Goal: Information Seeking & Learning: Check status

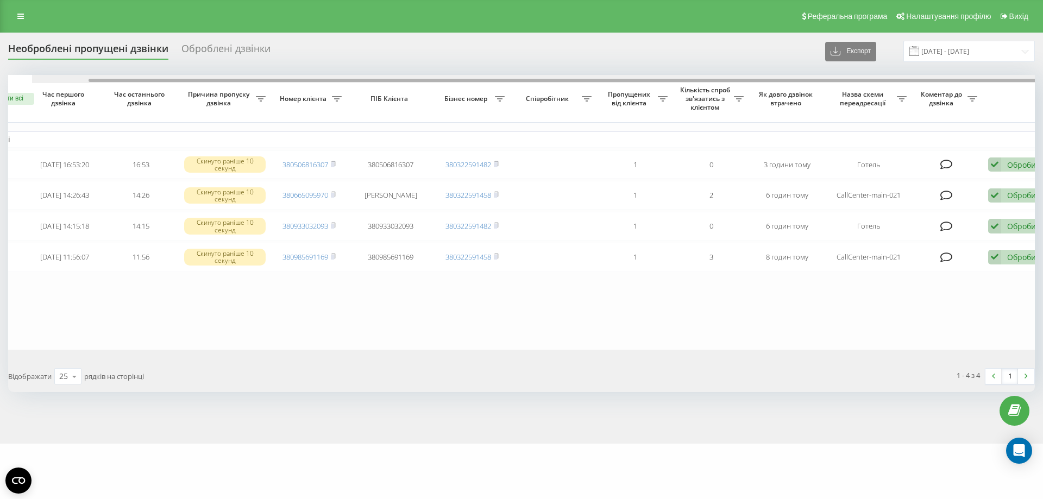
scroll to position [0, 60]
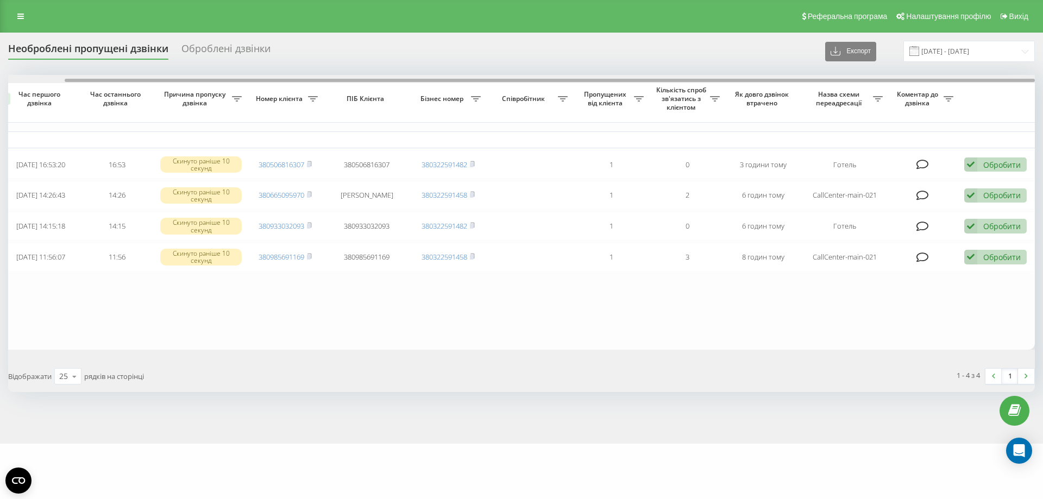
drag, startPoint x: 407, startPoint y: 79, endPoint x: 662, endPoint y: 74, distance: 255.3
click at [662, 74] on div "Необроблені пропущені дзвінки Оброблені дзвінки Експорт .csv .xlsx 21.08.2025 -…" at bounding box center [521, 216] width 1026 height 351
drag, startPoint x: 545, startPoint y: 81, endPoint x: 618, endPoint y: 77, distance: 73.4
click at [618, 77] on div at bounding box center [521, 79] width 1026 height 8
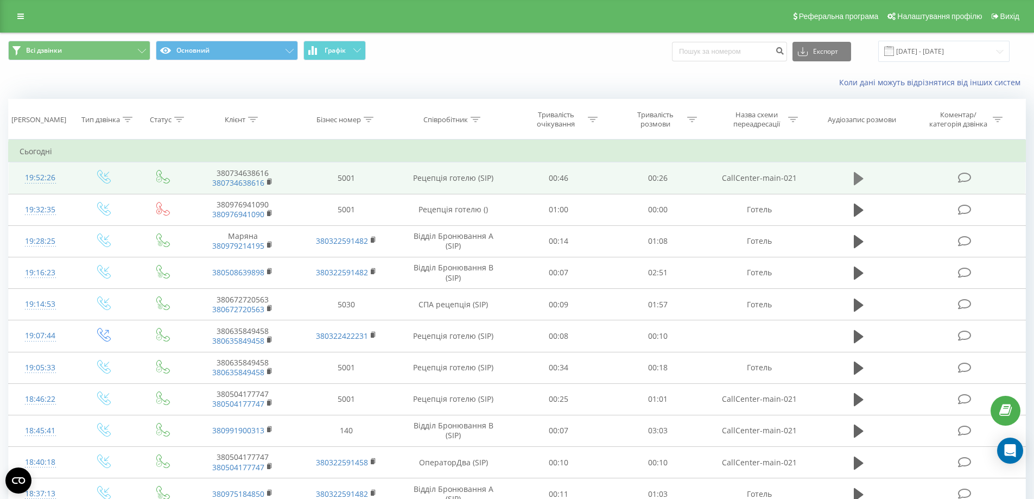
click at [858, 180] on icon at bounding box center [859, 178] width 10 height 13
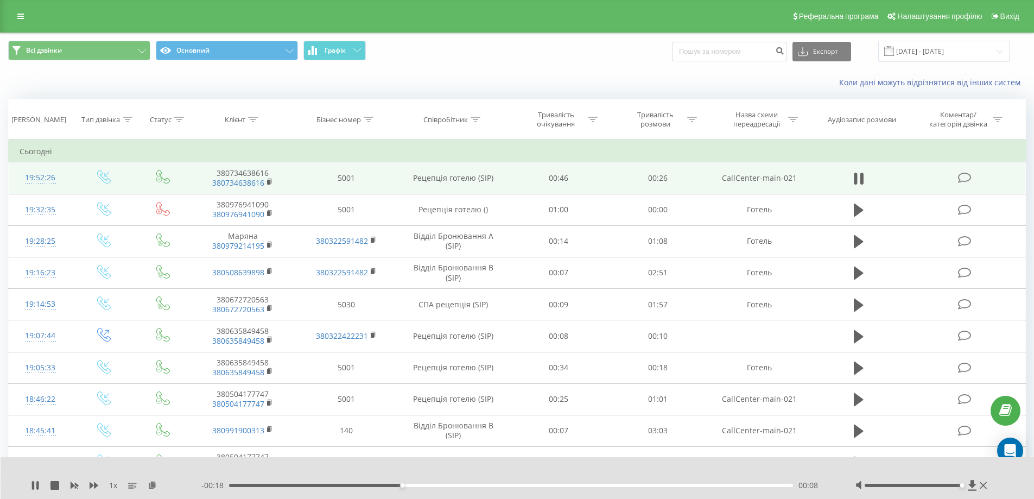
drag, startPoint x: 916, startPoint y: 486, endPoint x: 979, endPoint y: 483, distance: 63.1
click at [979, 483] on div at bounding box center [923, 485] width 135 height 11
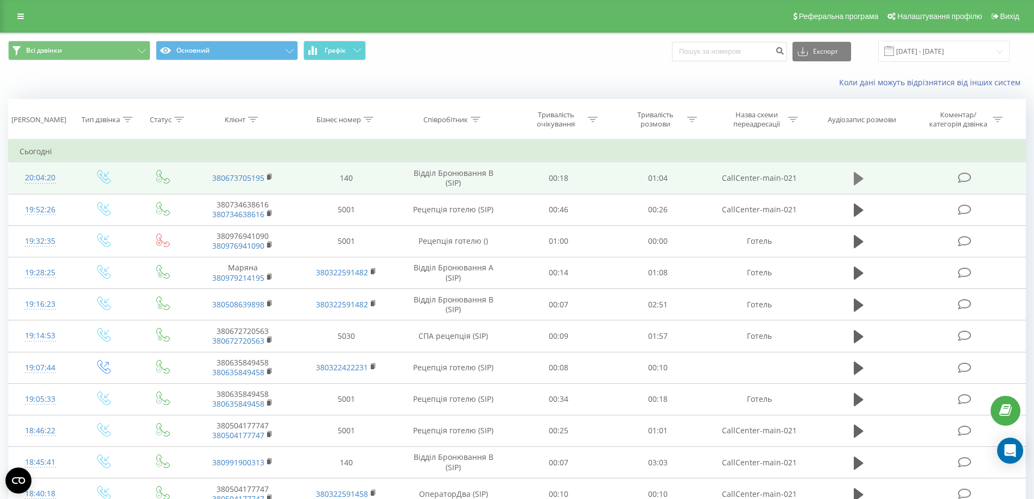
click at [862, 178] on icon at bounding box center [859, 178] width 10 height 13
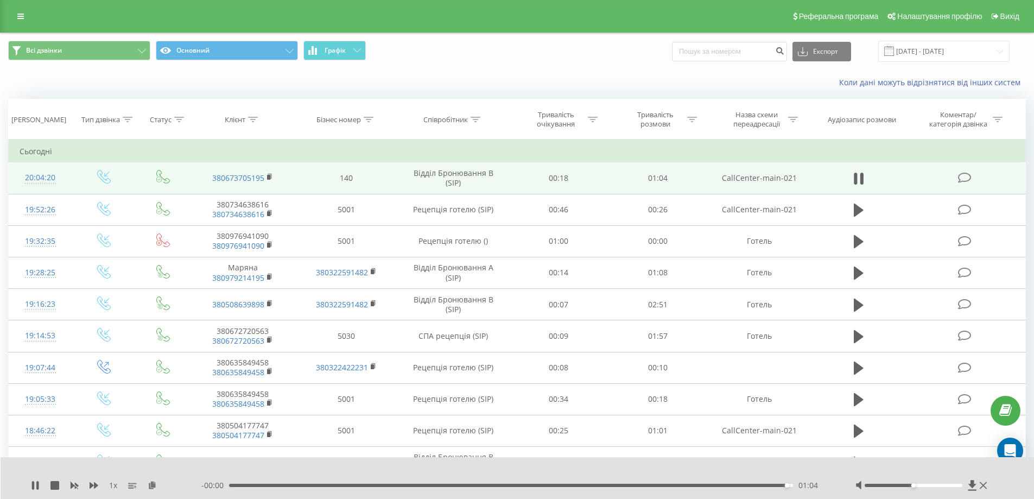
click at [434, 483] on div "- 00:00 01:04 01:04" at bounding box center [514, 485] width 627 height 11
click at [432, 485] on div "01:05" at bounding box center [511, 485] width 565 height 3
click at [861, 180] on icon at bounding box center [861, 179] width 3 height 12
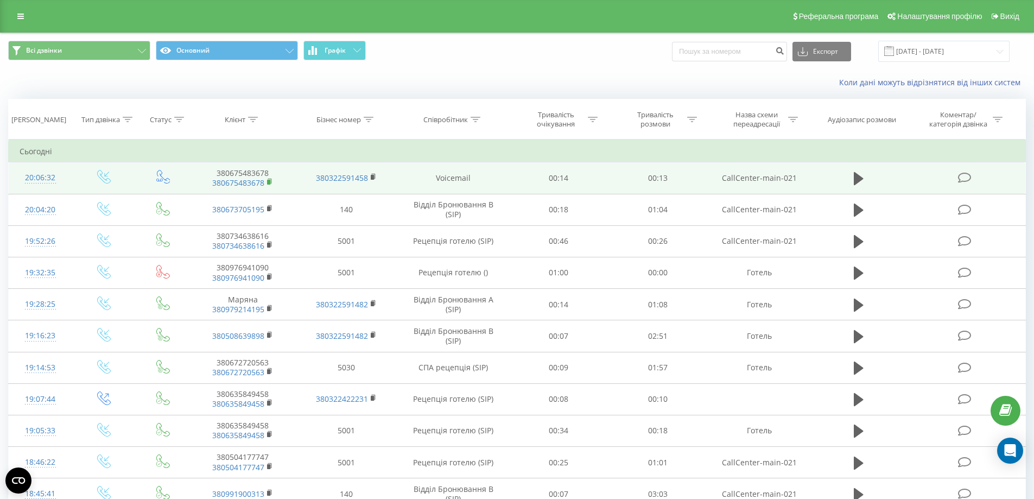
click at [268, 180] on rect at bounding box center [268, 182] width 3 height 5
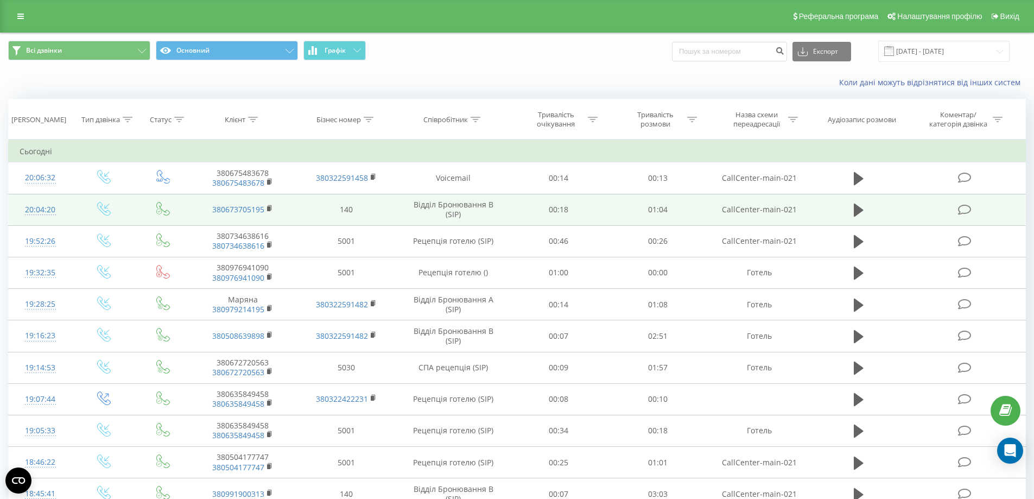
click at [45, 210] on div "20:04:20" at bounding box center [41, 209] width 42 height 21
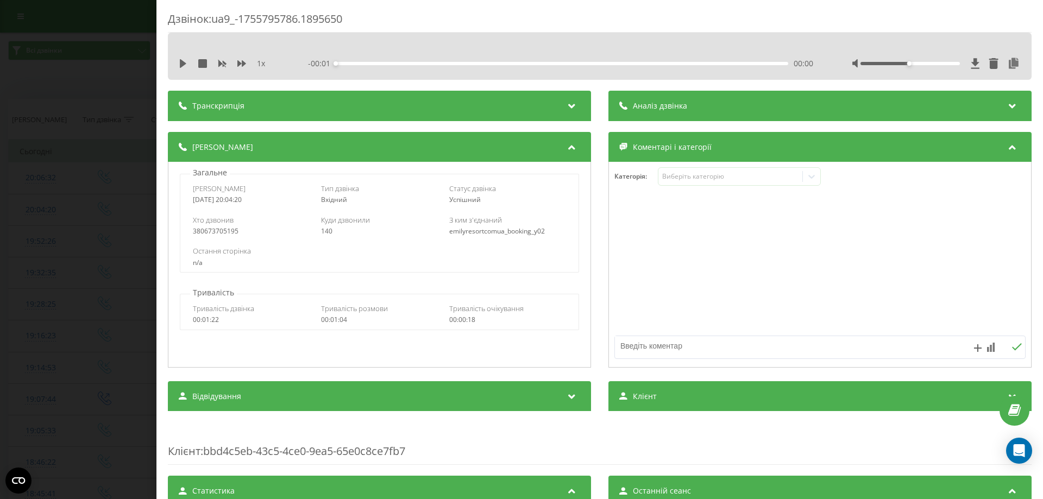
scroll to position [272, 0]
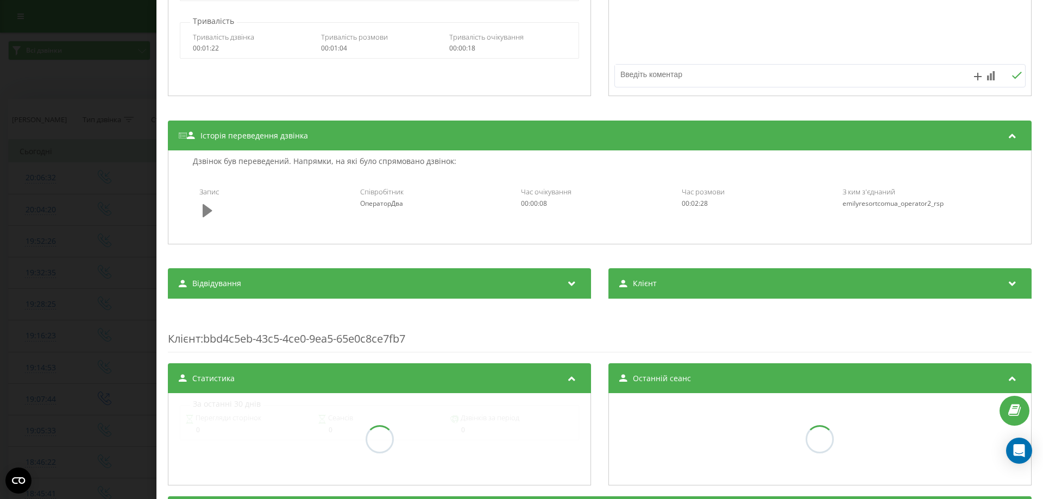
click at [205, 213] on icon at bounding box center [208, 210] width 10 height 13
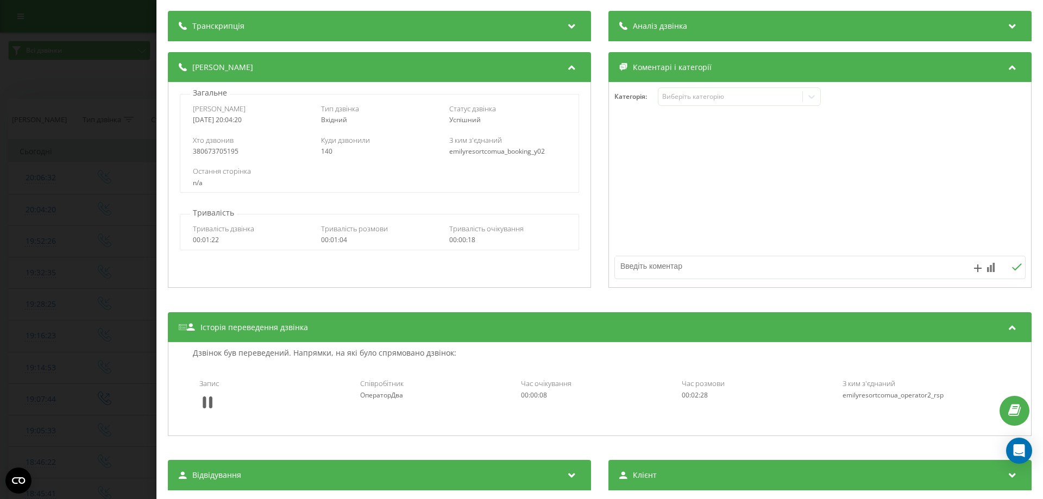
scroll to position [0, 0]
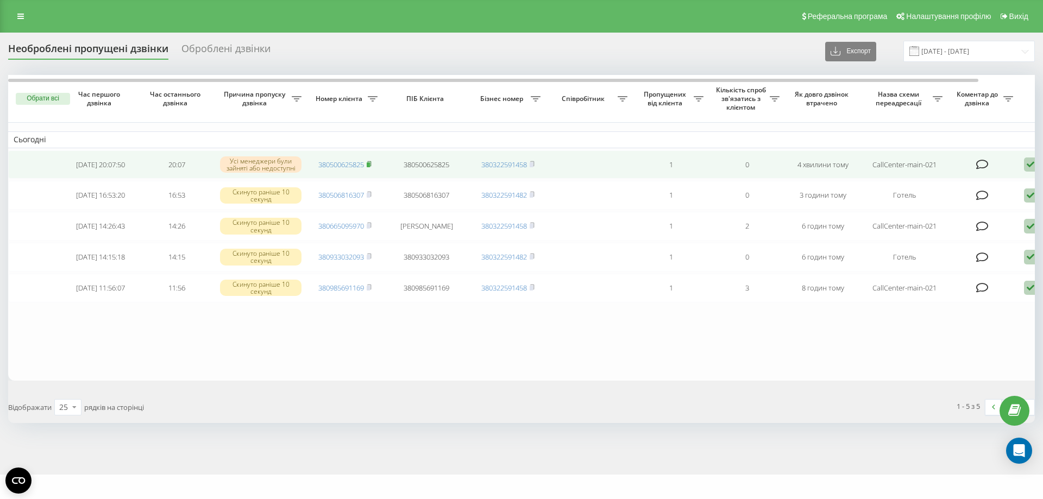
click at [371, 165] on icon at bounding box center [369, 163] width 4 height 5
click at [371, 163] on icon at bounding box center [369, 164] width 5 height 7
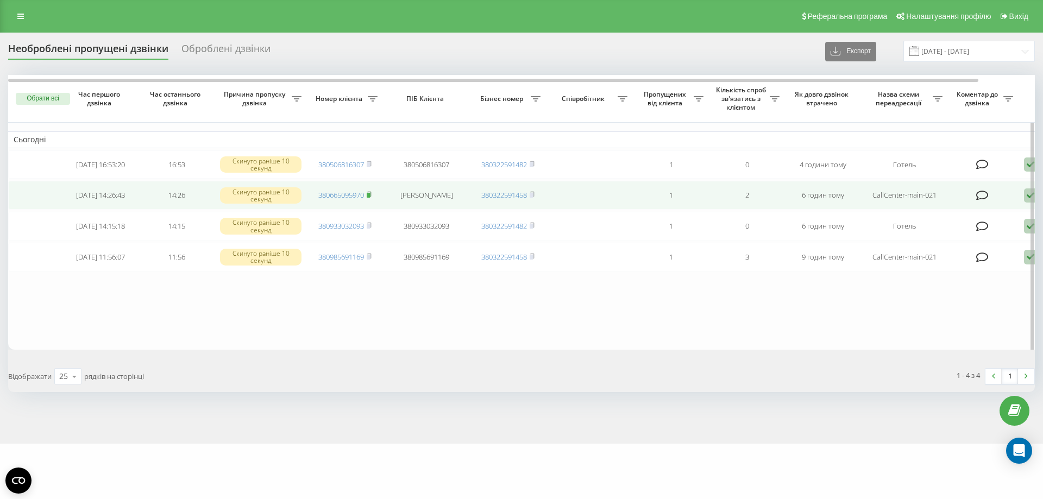
click at [370, 195] on icon at bounding box center [369, 194] width 4 height 5
